Goal: Task Accomplishment & Management: Complete application form

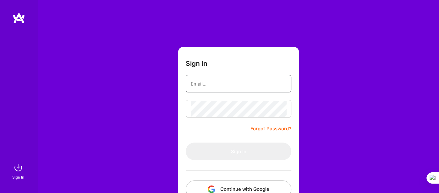
type input "[EMAIL_ADDRESS][DOMAIN_NAME]"
click at [235, 133] on form "Sign In [EMAIL_ADDRESS][DOMAIN_NAME] Forgot Password? Sign In Continue with Goo…" at bounding box center [238, 139] width 121 height 184
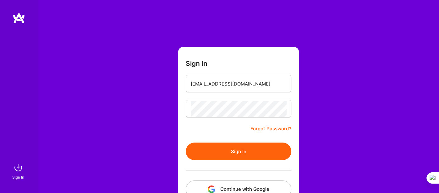
click at [235, 149] on button "Sign In" at bounding box center [239, 152] width 106 height 18
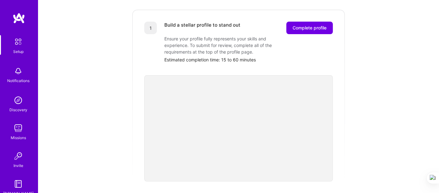
scroll to position [70, 0]
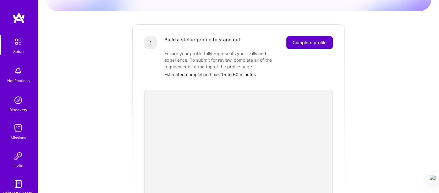
click at [308, 40] on span "Complete profile" at bounding box center [309, 43] width 34 height 6
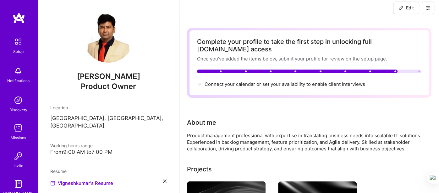
click at [197, 55] on div "Complete your profile to take the first step in unlocking full [DOMAIN_NAME] ac…" at bounding box center [309, 63] width 224 height 50
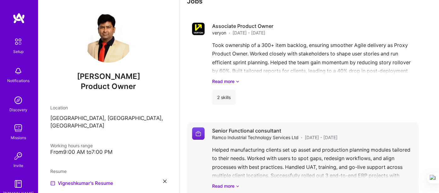
scroll to position [213, 0]
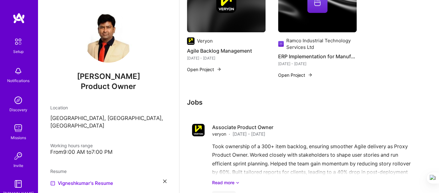
click at [85, 149] on div "From 9:00 AM to 7:00 PM" at bounding box center [108, 152] width 116 height 7
click at [106, 149] on div "From 9:00 AM to 7:00 PM" at bounding box center [108, 152] width 116 height 7
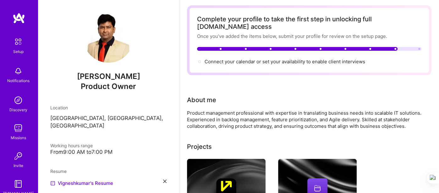
scroll to position [0, 0]
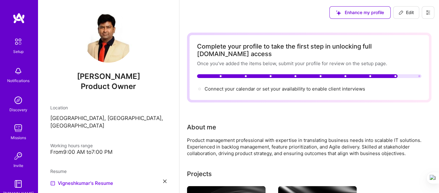
drag, startPoint x: 406, startPoint y: 13, endPoint x: 274, endPoint y: 46, distance: 136.3
click at [406, 13] on span "Edit" at bounding box center [405, 12] width 15 height 6
select select "US"
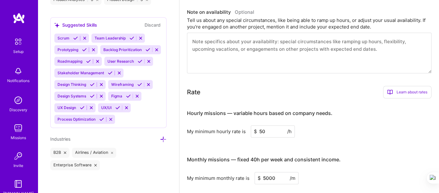
scroll to position [320, 0]
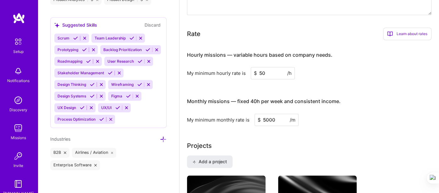
click at [276, 114] on input "5000" at bounding box center [276, 120] width 44 height 12
type input "4"
click at [276, 114] on input "4" at bounding box center [276, 120] width 44 height 12
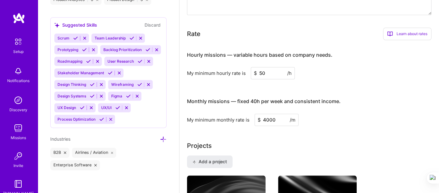
type input "4000"
click at [364, 75] on div "Hourly missions — variable hours based on company needs. My minimum hourly rate…" at bounding box center [309, 85] width 244 height 81
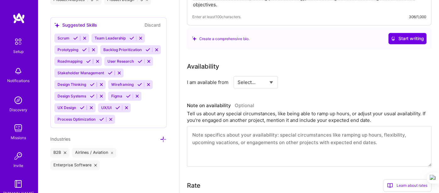
scroll to position [0, 0]
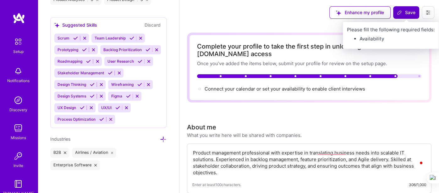
click at [409, 12] on span "Save" at bounding box center [406, 12] width 19 height 6
click at [405, 14] on span "Save" at bounding box center [406, 12] width 19 height 6
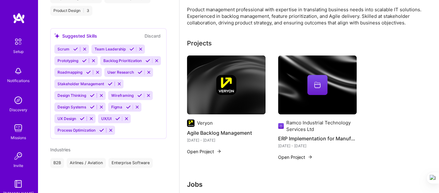
scroll to position [272, 0]
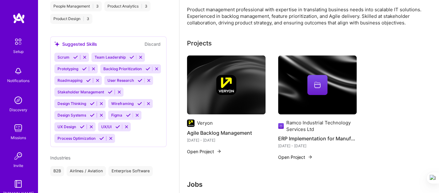
click at [264, 120] on div "Veryon" at bounding box center [226, 124] width 79 height 8
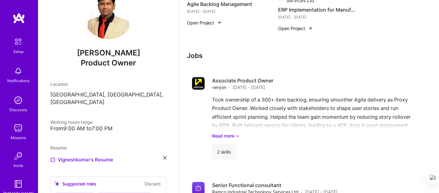
scroll to position [25, 0]
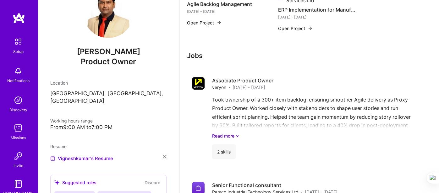
click at [91, 124] on div "From 9:00 AM to 7:00 PM" at bounding box center [108, 127] width 116 height 7
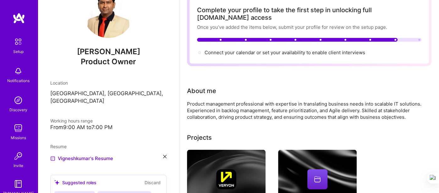
scroll to position [0, 0]
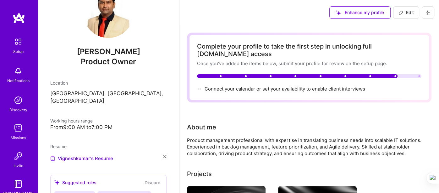
click at [403, 13] on span "Edit" at bounding box center [405, 12] width 15 height 6
select select "US"
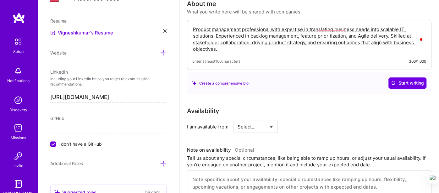
scroll to position [127, 0]
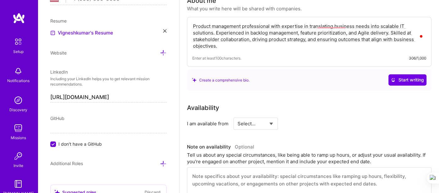
click at [248, 120] on select "Select... Right Now Future Date Not Available" at bounding box center [255, 124] width 36 height 16
click at [257, 116] on select "Select... Right Now Future Date Not Available" at bounding box center [255, 124] width 36 height 16
click at [260, 120] on select "Select... Right Now Future Date Not Available" at bounding box center [255, 124] width 36 height 16
select select "Right Now"
click at [237, 116] on select "Select... Right Now Future Date Not Available" at bounding box center [255, 124] width 36 height 16
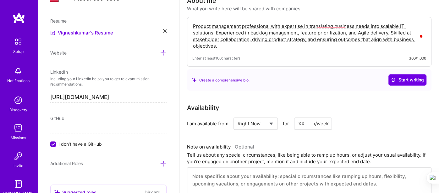
click at [309, 103] on div "Availability" at bounding box center [309, 107] width 244 height 9
click at [303, 120] on input at bounding box center [313, 124] width 38 height 12
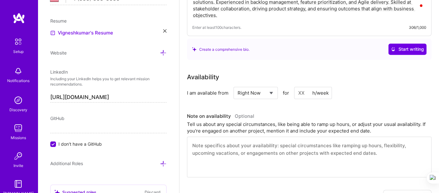
scroll to position [159, 0]
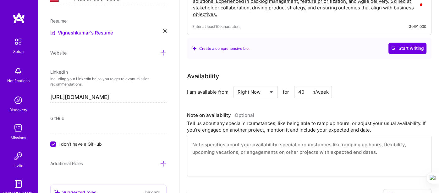
type input "40"
click at [355, 99] on div "Availability I am available from Select... Right Now Future Date Not Available …" at bounding box center [309, 124] width 244 height 105
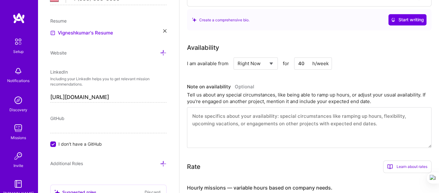
scroll to position [189, 0]
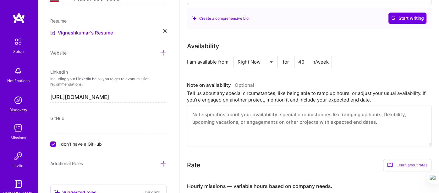
click at [253, 125] on textarea at bounding box center [309, 126] width 244 height 41
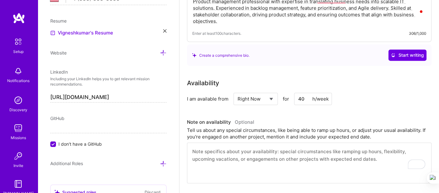
scroll to position [151, 0]
click at [215, 143] on textarea "To enrich screen reader interactions, please activate Accessibility in Grammarl…" at bounding box center [309, 163] width 244 height 41
click at [232, 150] on textarea "To enrich screen reader interactions, please activate Accessibility in Grammarl…" at bounding box center [309, 163] width 244 height 41
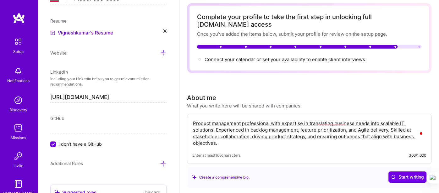
scroll to position [0, 0]
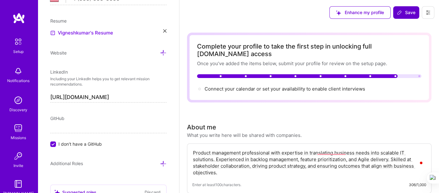
type textarea "I am available immediately and I can plan my working hours tto overlap with th …"
click at [405, 14] on span "Save" at bounding box center [406, 12] width 19 height 6
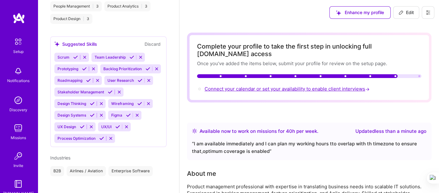
click at [283, 86] on span "Connect your calendar or set your availability to enable client interviews →" at bounding box center [287, 89] width 166 height 6
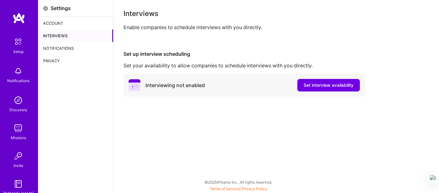
click at [313, 95] on div "Interviewing not enabled Set interview availability" at bounding box center [243, 85] width 241 height 23
click at [314, 88] on span "Set interview availability" at bounding box center [328, 85] width 50 height 6
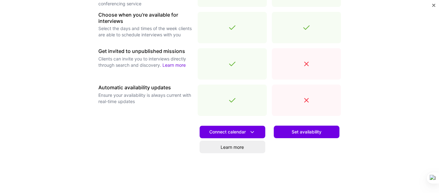
scroll to position [229, 0]
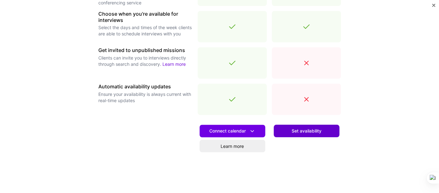
click at [301, 132] on span "Set availability" at bounding box center [306, 131] width 30 height 6
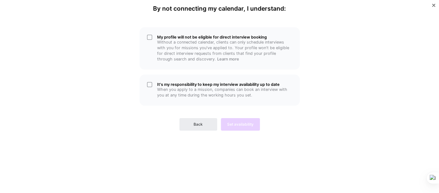
scroll to position [0, 0]
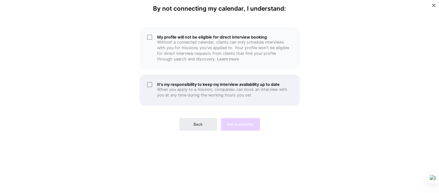
click at [149, 86] on div "It's my responsibility to keep my interview availability up to date When you ap…" at bounding box center [219, 90] width 160 height 31
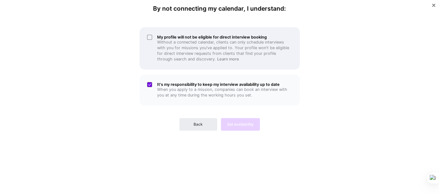
click at [150, 39] on div "My profile will not be eligible for direct interview booking Without a connecte…" at bounding box center [219, 48] width 160 height 42
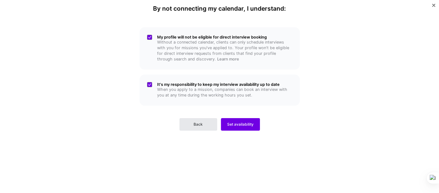
click at [198, 127] on span "Back" at bounding box center [197, 125] width 9 height 6
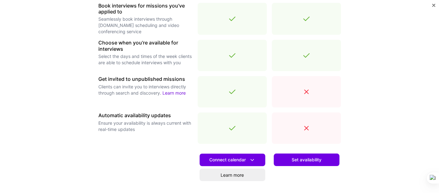
scroll to position [207, 0]
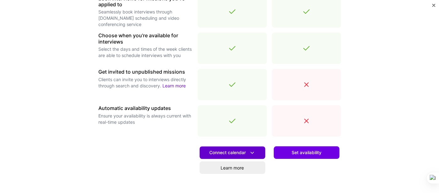
click at [253, 152] on icon at bounding box center [252, 153] width 7 height 7
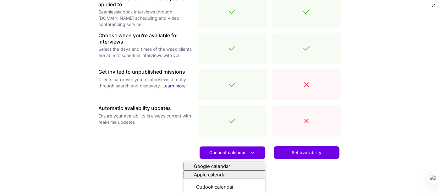
click at [322, 174] on div "Set availability" at bounding box center [306, 178] width 69 height 72
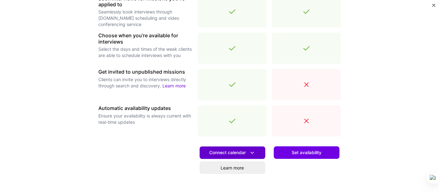
click at [250, 152] on icon at bounding box center [252, 153] width 7 height 7
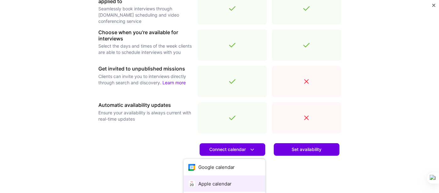
scroll to position [213, 0]
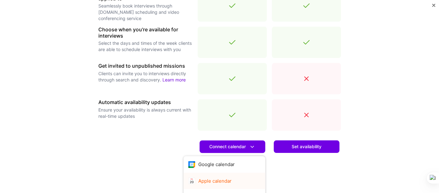
click at [253, 184] on button "Apple calendar" at bounding box center [224, 181] width 82 height 17
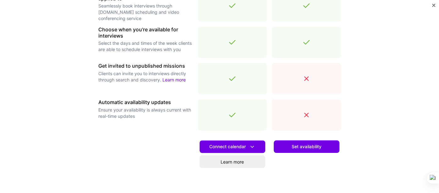
scroll to position [221, 0]
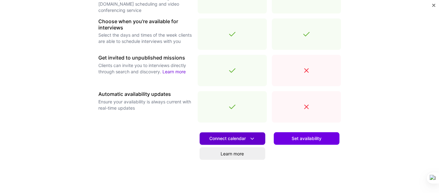
click at [253, 138] on icon at bounding box center [252, 139] width 7 height 7
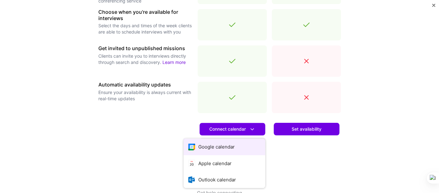
scroll to position [231, 0]
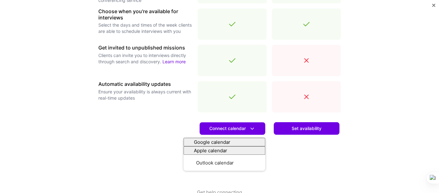
click at [367, 81] on div "Make interview scheduling effortless Choose how you want clients to schedule in…" at bounding box center [219, 96] width 439 height 193
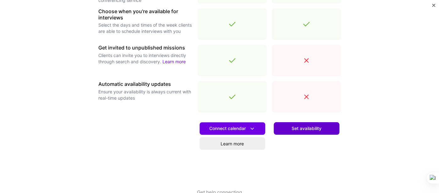
click at [303, 129] on span "Set availability" at bounding box center [306, 129] width 30 height 6
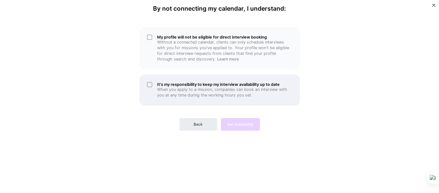
click at [150, 84] on div "It's my responsibility to keep my interview availability up to date When you ap…" at bounding box center [219, 90] width 160 height 31
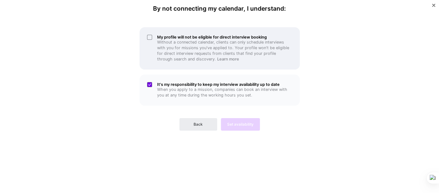
click at [151, 37] on div "My profile will not be eligible for direct interview booking Without a connecte…" at bounding box center [219, 48] width 160 height 42
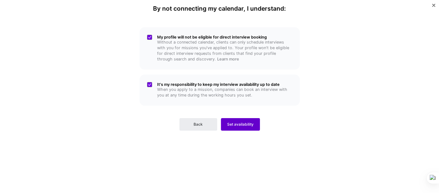
click at [241, 126] on span "Set availability" at bounding box center [240, 125] width 26 height 6
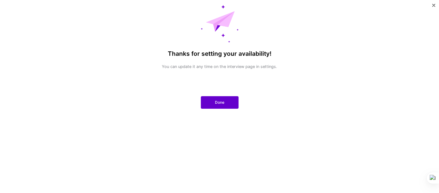
click at [221, 105] on span "Done" at bounding box center [219, 103] width 9 height 6
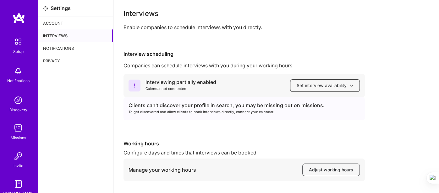
click at [349, 86] on span "Set interview availability" at bounding box center [324, 86] width 57 height 6
click at [378, 72] on div "Interview scheduling Companies can schedule interviews with you during your wor…" at bounding box center [275, 147] width 305 height 193
click at [57, 23] on div "Account" at bounding box center [75, 23] width 75 height 13
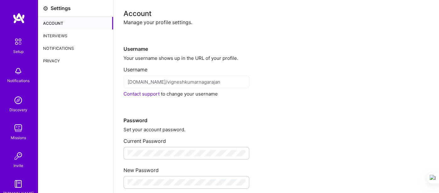
click at [20, 20] on img at bounding box center [19, 18] width 13 height 11
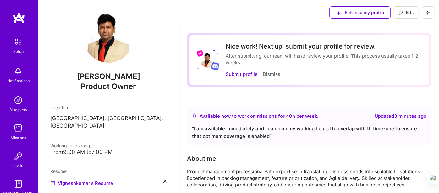
click at [242, 73] on button "Submit profile" at bounding box center [241, 74] width 32 height 7
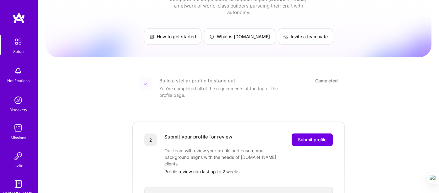
scroll to position [33, 0]
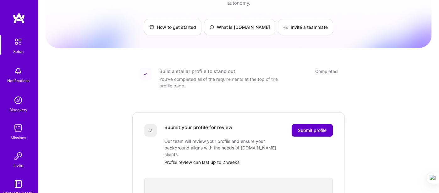
click at [316, 128] on span "Submit profile" at bounding box center [312, 131] width 29 height 6
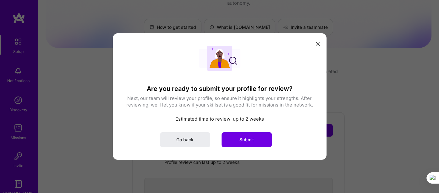
click at [245, 141] on span "Submit" at bounding box center [246, 140] width 14 height 6
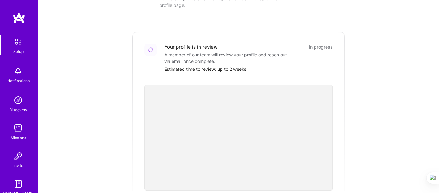
scroll to position [83, 0]
